Goal: Task Accomplishment & Management: Manage account settings

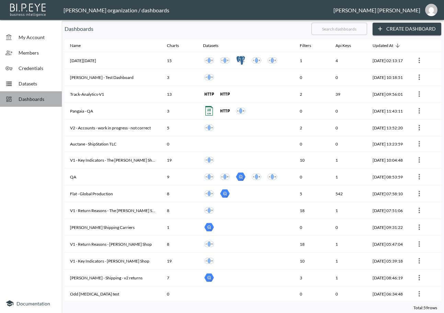
drag, startPoint x: 0, startPoint y: 0, endPoint x: 43, endPoint y: 103, distance: 111.4
click at [43, 103] on div "Dashboards" at bounding box center [31, 98] width 62 height 15
click at [345, 30] on input "text" at bounding box center [340, 28] width 56 height 17
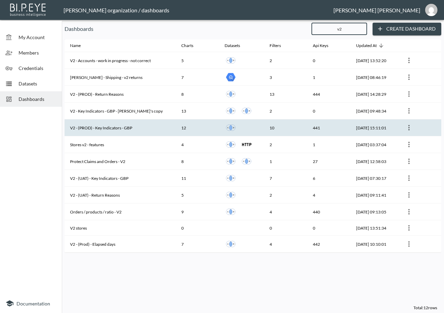
type input "v2"
click at [142, 129] on th "V2 - (PROD) - Key Indicators - GBP" at bounding box center [120, 128] width 111 height 17
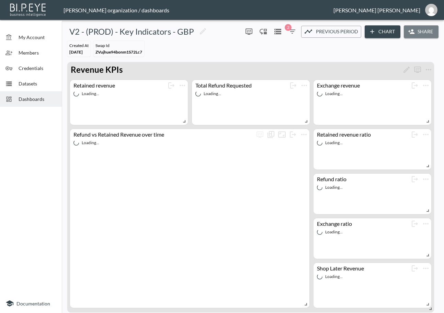
click at [432, 32] on button "Share" at bounding box center [421, 31] width 35 height 13
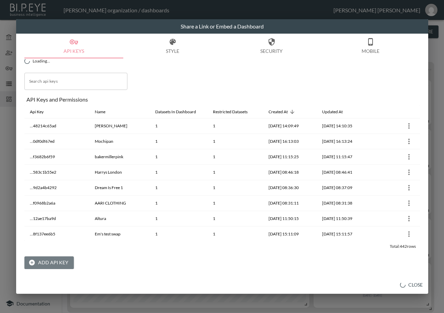
click at [65, 261] on button "Add API Key" at bounding box center [48, 263] width 49 height 13
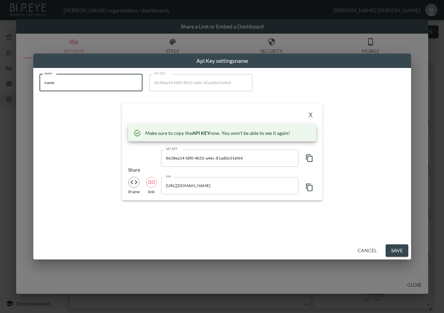
drag, startPoint x: 53, startPoint y: 90, endPoint x: 25, endPoint y: 94, distance: 28.5
click at [25, 94] on div "Api Key settings name name name name API KEY 8638ea14-fdf0-4b52-a46c-81ad0c01ef…" at bounding box center [222, 156] width 444 height 313
paste input "Integration-Viome (NOT PROD)"
type input "Integration-Viome (NOT PROD)"
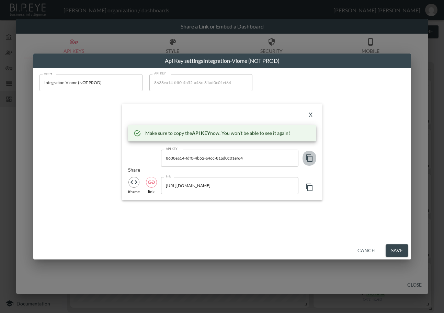
click at [309, 158] on icon "button" at bounding box center [309, 158] width 8 height 8
drag, startPoint x: 197, startPoint y: 110, endPoint x: 205, endPoint y: 113, distance: 8.8
click at [202, 112] on div "X" at bounding box center [222, 115] width 188 height 11
click at [308, 115] on button "X" at bounding box center [310, 115] width 11 height 11
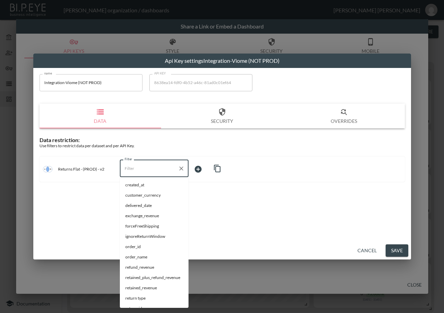
click at [147, 167] on input "Filter" at bounding box center [149, 168] width 52 height 11
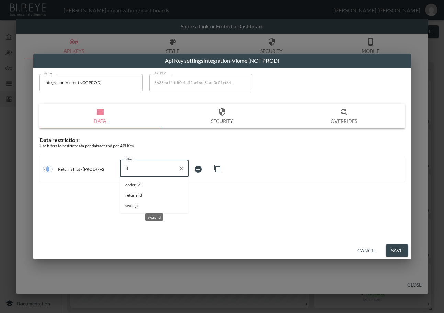
drag, startPoint x: 137, startPoint y: 205, endPoint x: 176, endPoint y: 187, distance: 42.3
click at [138, 205] on span "swap_id" at bounding box center [154, 206] width 58 height 6
type input "swap_id"
click at [216, 164] on body "BI.P.EYE, Interactive Analytics Dashboards - app [PERSON_NAME] organization / d…" at bounding box center [222, 156] width 444 height 313
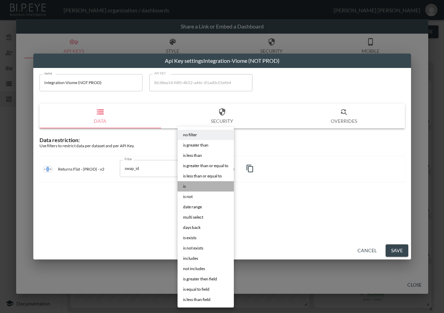
click at [187, 185] on li "is" at bounding box center [206, 186] width 56 height 10
type input "is"
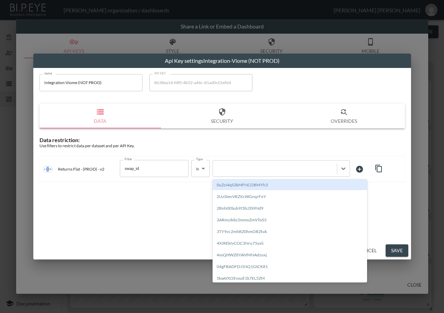
click at [254, 170] on div at bounding box center [274, 168] width 117 height 7
paste input "1EKUjvG4SpS4vo0OfZq7"
type input "1EKUjvG4SpS4vo0OfZq7"
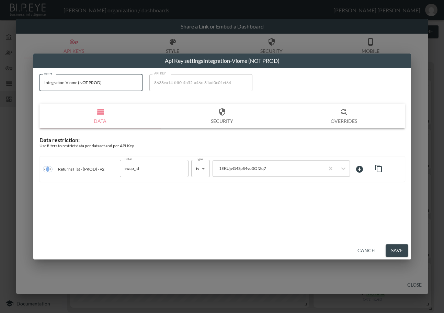
drag, startPoint x: 111, startPoint y: 86, endPoint x: 9, endPoint y: 97, distance: 102.6
click at [10, 94] on div "Api Key settings Integration-Viome (NOT PROD) name Integration-Viome (NOT PROD)…" at bounding box center [222, 156] width 444 height 313
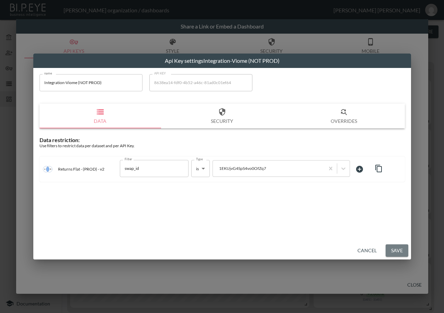
click at [395, 249] on button "Save" at bounding box center [397, 251] width 23 height 13
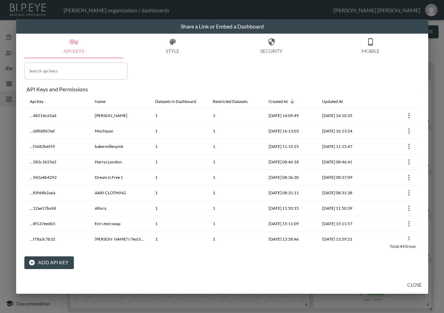
click at [413, 283] on button "Close" at bounding box center [415, 285] width 22 height 13
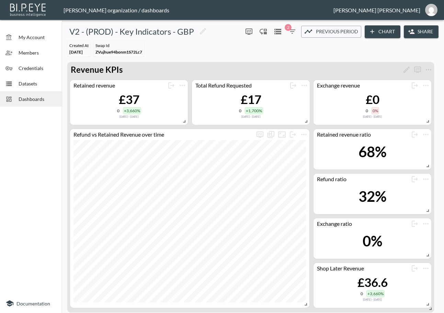
click at [43, 102] on div "Dashboards" at bounding box center [31, 98] width 62 height 15
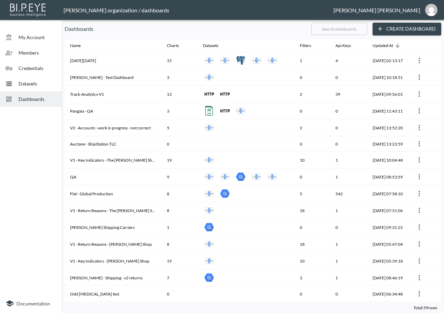
click at [335, 31] on input "text" at bounding box center [340, 28] width 56 height 17
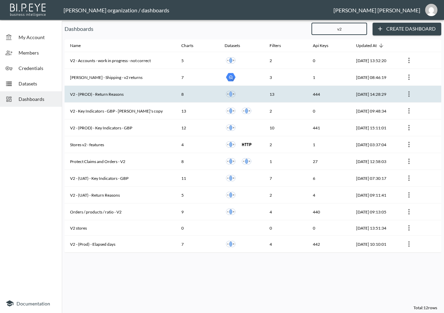
type input "v2"
click at [151, 99] on th "V2 - (PROD) - Return Reasons" at bounding box center [120, 94] width 111 height 17
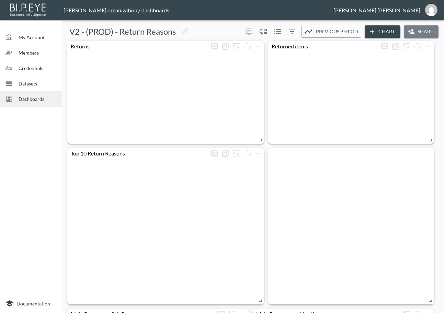
click at [426, 31] on button "Share" at bounding box center [421, 31] width 35 height 13
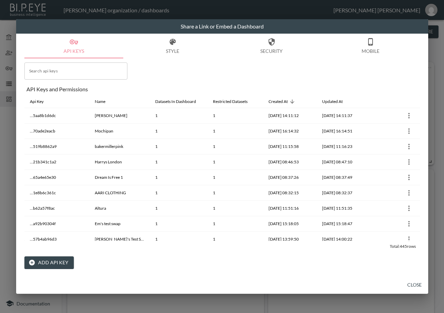
click at [56, 261] on button "Add API Key" at bounding box center [48, 263] width 49 height 13
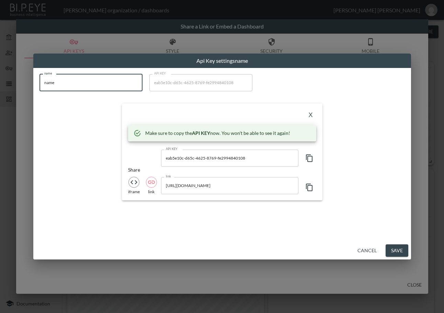
drag, startPoint x: 13, startPoint y: 84, endPoint x: 35, endPoint y: 124, distance: 45.0
click at [0, 97] on html "BI.P.EYE, Interactive Analytics Dashboards - app [PERSON_NAME] organization / d…" at bounding box center [222, 156] width 444 height 313
paste input "Integration-Viome (NOT PROD)"
type input "Integration-Viome (NOT PROD)"
click at [308, 160] on icon "button" at bounding box center [309, 159] width 7 height 8
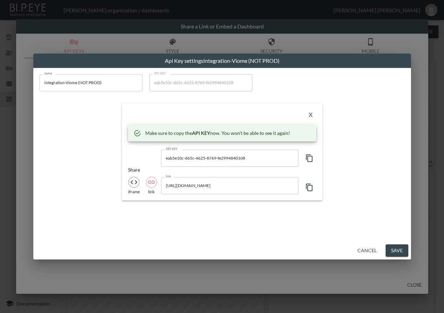
click at [191, 109] on div "X Make sure to copy the API KEY now. You won't be able to see it again! API KEY…" at bounding box center [222, 152] width 201 height 97
click at [310, 113] on button "X" at bounding box center [310, 115] width 11 height 11
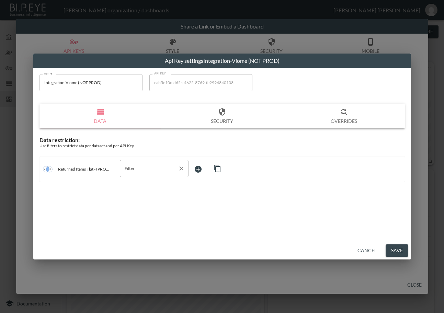
click at [140, 176] on div "Filter" at bounding box center [154, 168] width 69 height 17
click at [166, 212] on li "swap_id" at bounding box center [154, 216] width 69 height 10
type input "swap_id"
click at [207, 172] on body "BI.P.EYE, Interactive Analytics Dashboards - app [PERSON_NAME] organization / d…" at bounding box center [222, 156] width 444 height 313
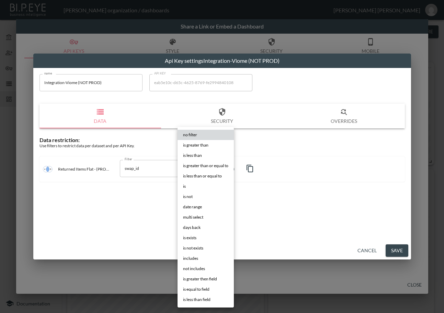
click at [206, 188] on li "is" at bounding box center [206, 186] width 56 height 10
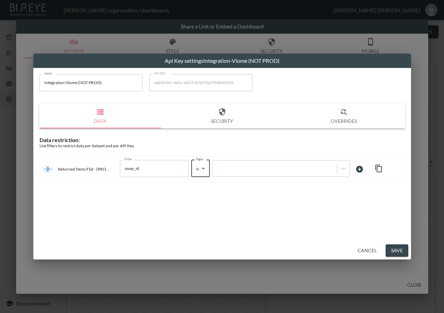
type input "is"
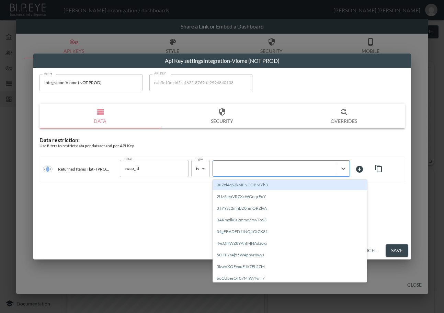
click at [296, 172] on div at bounding box center [274, 168] width 117 height 7
paste input "1EKUjvG4SpS4vo0OfZq7"
type input "1EKUjvG4SpS4vo0OfZq7"
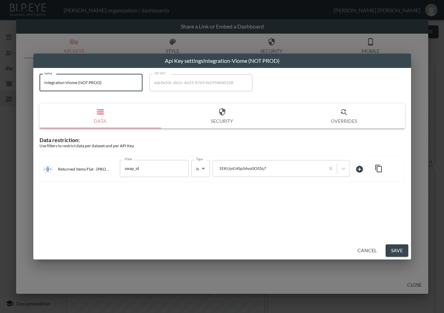
drag, startPoint x: 95, startPoint y: 85, endPoint x: 33, endPoint y: 100, distance: 64.2
click at [33, 98] on div "name Integration-Viome (NOT PROD) name API KEY eab5e10c-d65c-4625-8769-fe299484…" at bounding box center [222, 155] width 378 height 174
click at [395, 251] on button "Save" at bounding box center [397, 251] width 23 height 13
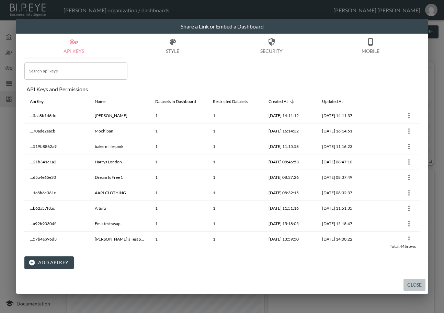
click at [418, 284] on button "Close" at bounding box center [415, 285] width 22 height 13
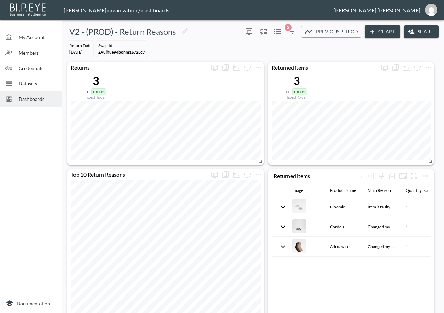
drag, startPoint x: 33, startPoint y: 100, endPoint x: 58, endPoint y: 104, distance: 25.4
click at [33, 100] on span "Dashboards" at bounding box center [38, 98] width 38 height 7
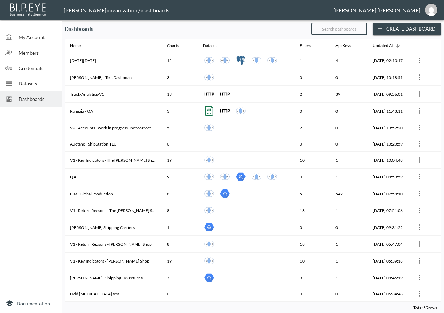
click at [338, 33] on input "text" at bounding box center [340, 28] width 56 height 17
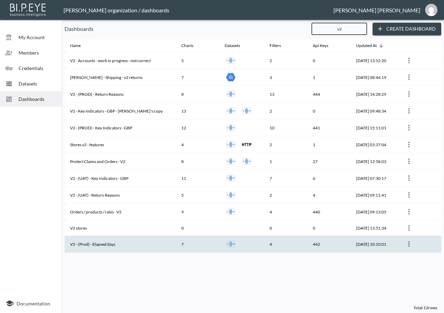
type input "v2"
click at [108, 240] on th "V2 - (Prod) - Elapsed days" at bounding box center [120, 244] width 111 height 17
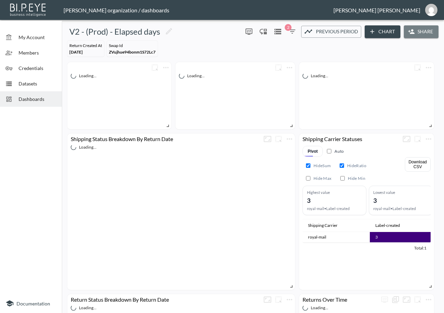
click at [424, 35] on button "Share" at bounding box center [421, 31] width 35 height 13
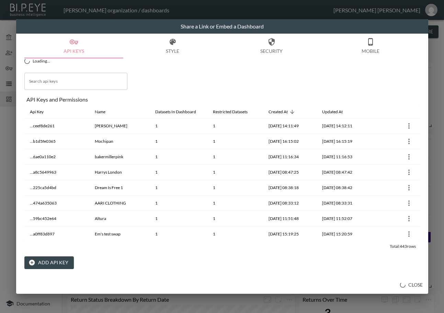
click at [53, 260] on button "Add API Key" at bounding box center [48, 263] width 49 height 13
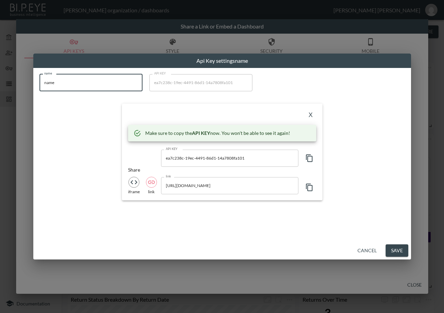
drag, startPoint x: 92, startPoint y: 85, endPoint x: 0, endPoint y: 101, distance: 94.1
click at [0, 101] on html "BI.P.EYE, Interactive Analytics Dashboards - app [PERSON_NAME] organization / d…" at bounding box center [222, 156] width 444 height 313
paste input "Integration-Viome (NOT PROD)"
type input "Integration-Viome (NOT PROD)"
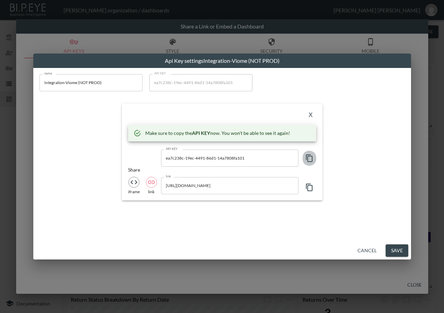
click at [309, 158] on icon "button" at bounding box center [309, 158] width 8 height 8
click at [201, 109] on div "X Make sure to copy the API KEY now. You won't be able to see it again! API KEY…" at bounding box center [222, 152] width 201 height 97
click at [309, 114] on button "X" at bounding box center [310, 115] width 11 height 11
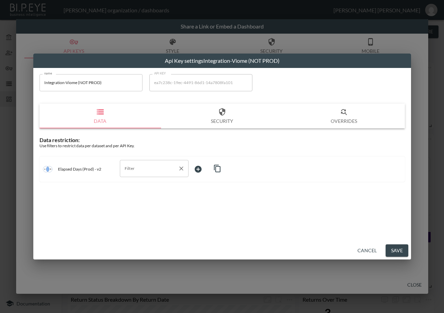
click at [165, 161] on div "Filter" at bounding box center [154, 168] width 69 height 17
click at [161, 196] on span "swap_id" at bounding box center [154, 195] width 58 height 6
type input "swap_id"
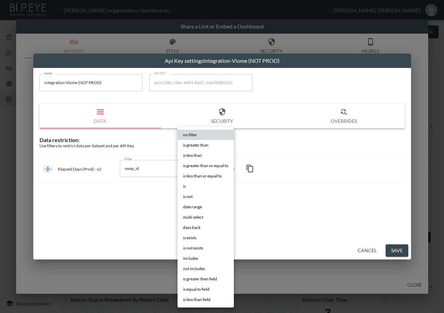
click at [211, 170] on body "BI.P.EYE, Interactive Analytics Dashboards - app [PERSON_NAME] organization / d…" at bounding box center [222, 156] width 444 height 313
click at [208, 186] on li "is" at bounding box center [206, 186] width 56 height 10
type input "is"
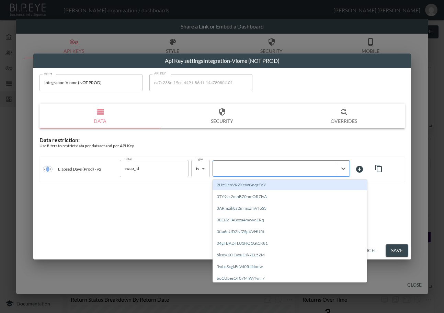
click at [277, 173] on div at bounding box center [275, 168] width 124 height 9
paste input "1EKUjvG4SpS4vo0OfZq7"
type input "1EKUjvG4SpS4vo0OfZq7"
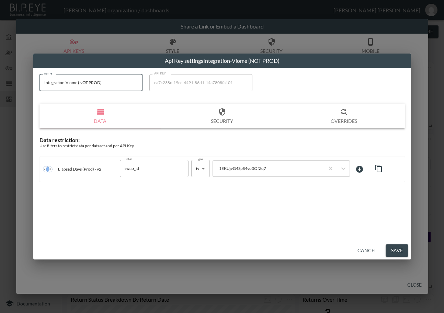
drag, startPoint x: 111, startPoint y: 87, endPoint x: 0, endPoint y: 83, distance: 111.3
click at [0, 83] on html "BI.P.EYE, Interactive Analytics Dashboards - app [PERSON_NAME] organization / d…" at bounding box center [222, 156] width 444 height 313
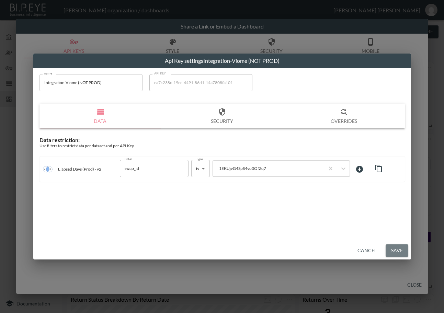
click at [399, 251] on button "Save" at bounding box center [397, 251] width 23 height 13
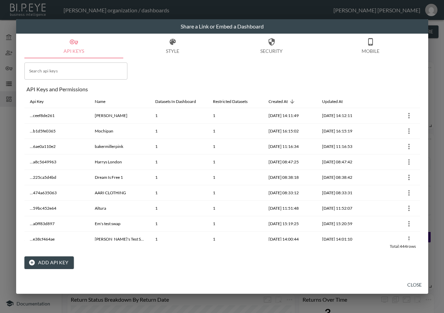
click at [409, 287] on button "Close" at bounding box center [415, 285] width 22 height 13
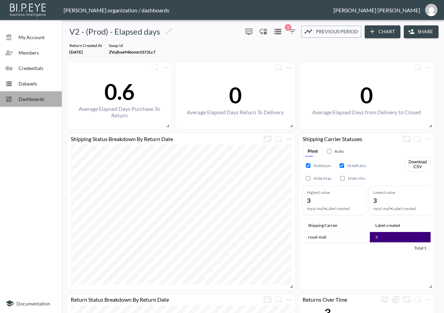
click at [35, 98] on span "Dashboards" at bounding box center [38, 98] width 38 height 7
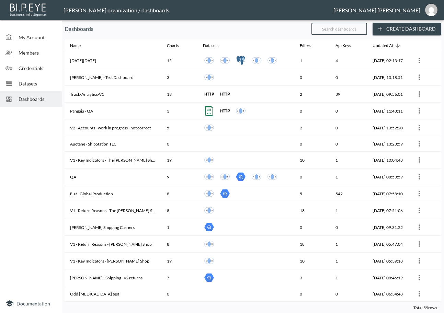
click at [347, 32] on input "text" at bounding box center [340, 28] width 56 height 17
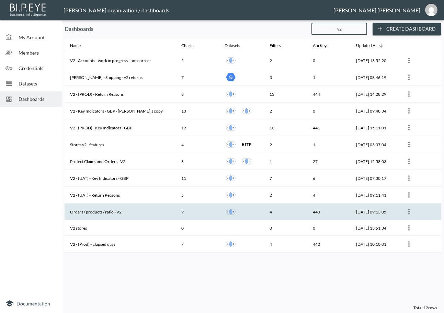
type input "v2"
click at [124, 211] on th "Orders / products / ratio - V2" at bounding box center [120, 212] width 111 height 17
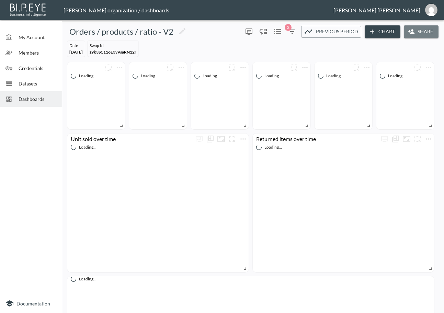
click at [417, 32] on button "Share" at bounding box center [421, 31] width 35 height 13
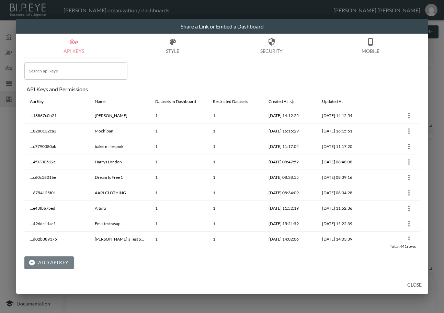
click at [54, 263] on button "Add API Key" at bounding box center [48, 263] width 49 height 13
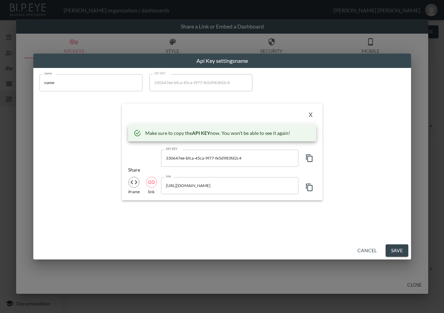
click at [89, 77] on input "name" at bounding box center [91, 82] width 103 height 17
drag, startPoint x: 35, startPoint y: 82, endPoint x: 0, endPoint y: 82, distance: 35.4
click at [0, 82] on html "BI.P.EYE, Interactive Analytics Dashboards - app [PERSON_NAME] organization / d…" at bounding box center [222, 156] width 444 height 313
paste input "Integration-Viome (NOT PROD)"
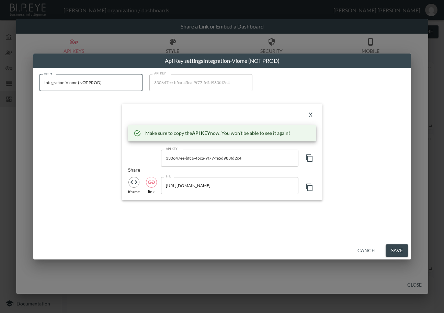
type input "Integration-Viome (NOT PROD)"
click at [307, 160] on icon "button" at bounding box center [309, 158] width 8 height 8
click at [147, 116] on div "X" at bounding box center [222, 115] width 188 height 11
click at [312, 117] on button "X" at bounding box center [310, 115] width 11 height 11
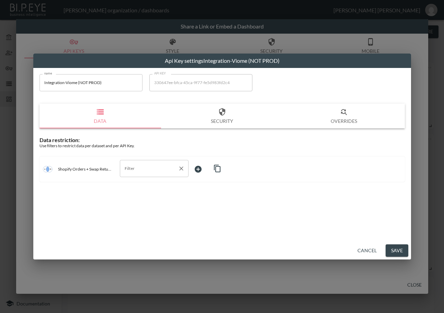
click at [146, 175] on div "Filter" at bounding box center [154, 168] width 69 height 17
click at [142, 205] on span "swap_id" at bounding box center [154, 206] width 58 height 6
type input "swap_id"
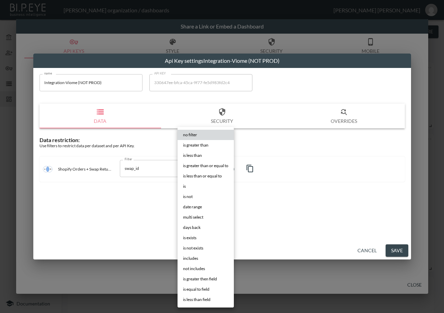
click at [205, 173] on body "BI.P.EYE, Interactive Analytics Dashboards - app [PERSON_NAME] organization / d…" at bounding box center [222, 156] width 444 height 313
click at [195, 185] on li "is" at bounding box center [206, 186] width 56 height 10
type input "is"
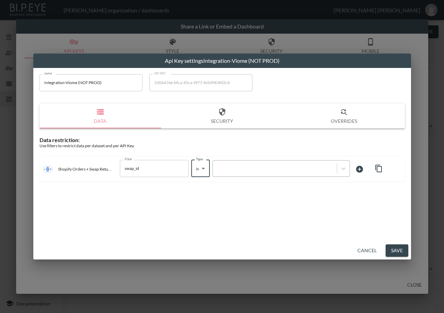
click at [306, 166] on div at bounding box center [274, 168] width 117 height 7
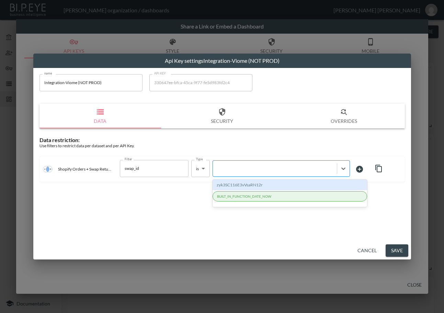
paste input "1EKUjvG4SpS4vo0OfZq7"
type input "1EKUjvG4SpS4vo0OfZq7"
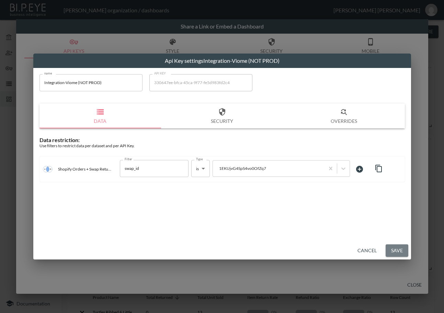
click at [395, 249] on button "Save" at bounding box center [397, 251] width 23 height 13
